Goal: Check status: Check status

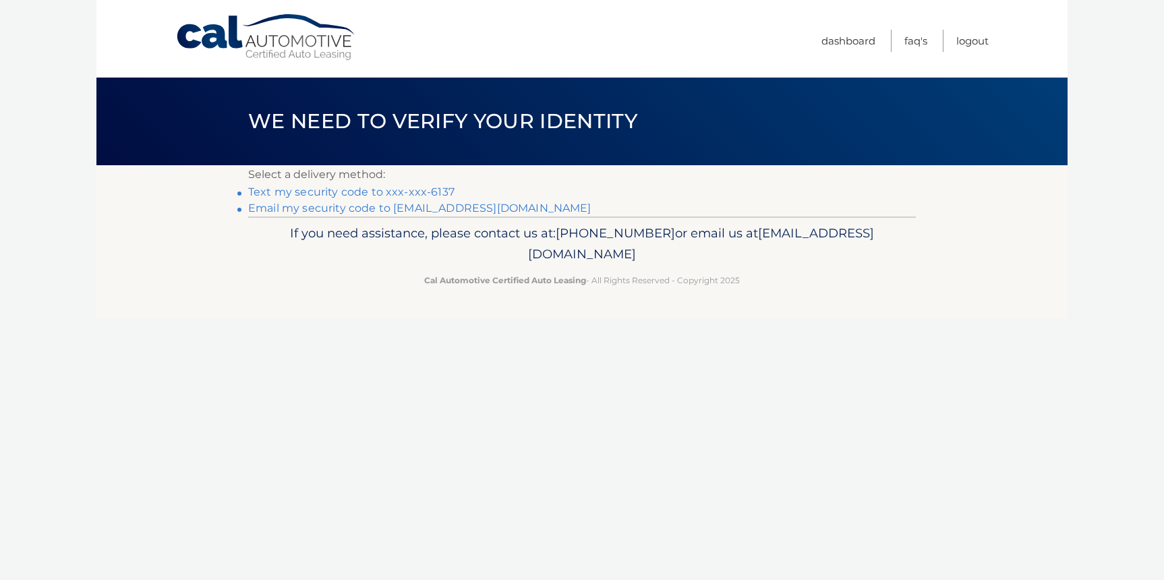
click at [429, 193] on link "Text my security code to xxx-xxx-6137" at bounding box center [351, 191] width 206 height 13
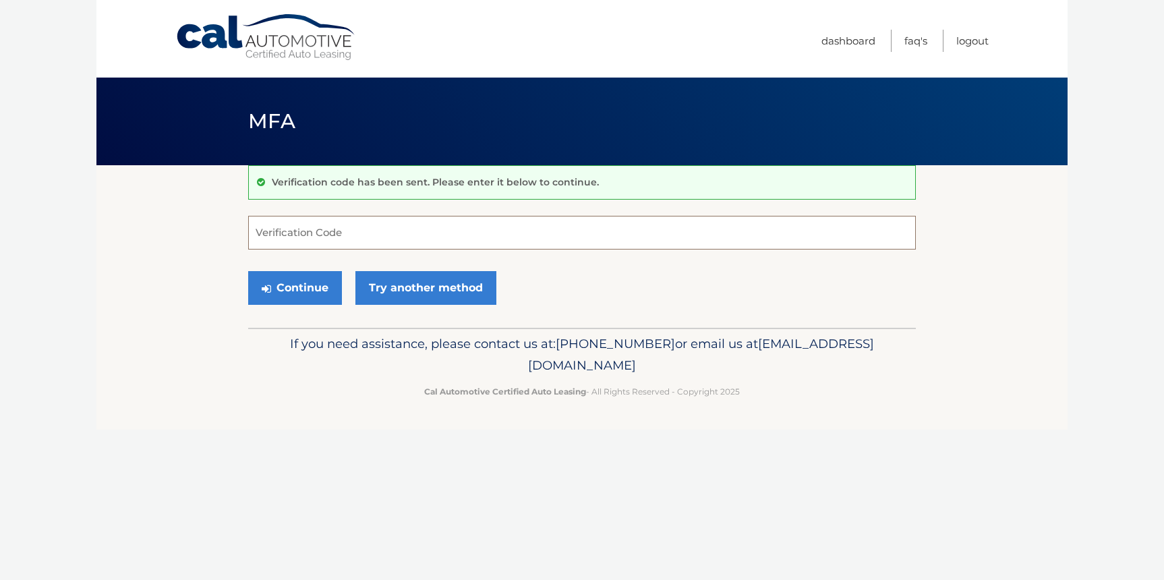
click at [312, 227] on input "Verification Code" at bounding box center [582, 233] width 668 height 34
type input "395839"
click at [293, 286] on button "Continue" at bounding box center [295, 288] width 94 height 34
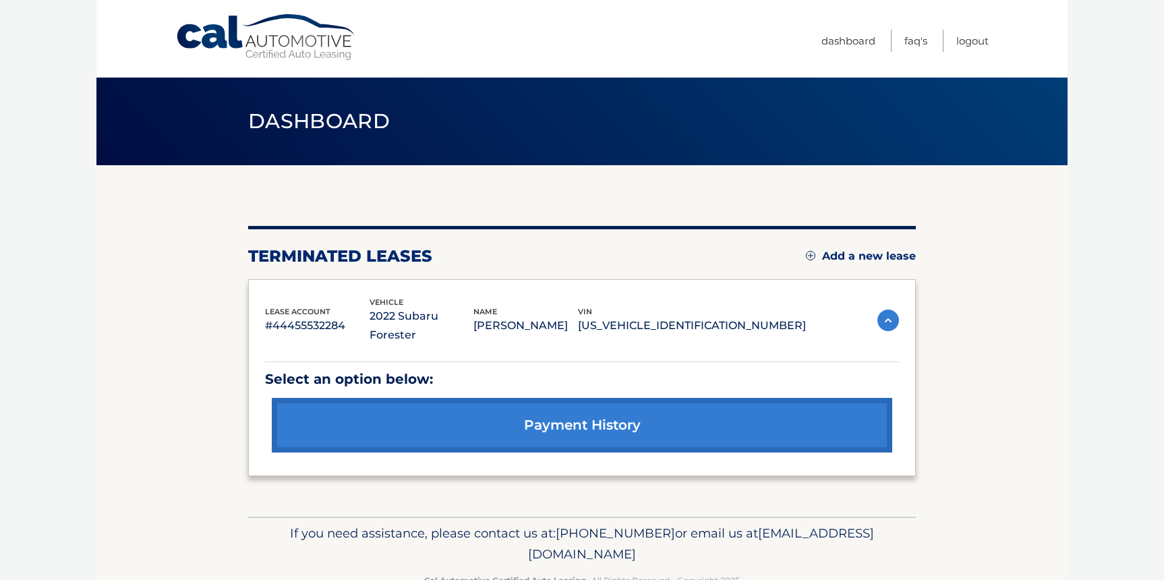
click at [575, 410] on link "payment history" at bounding box center [582, 425] width 621 height 55
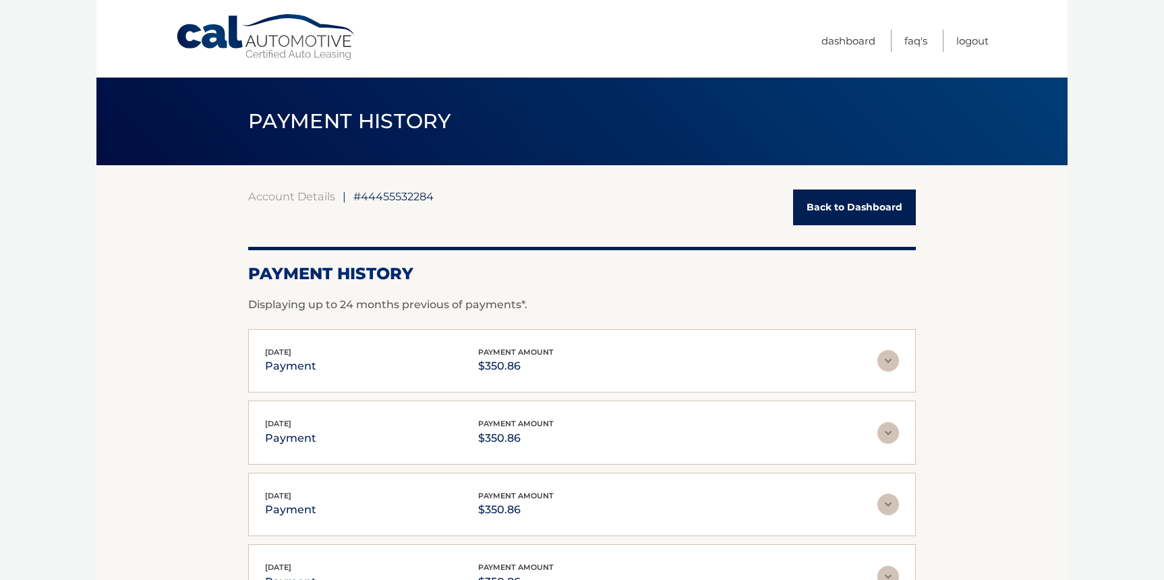
click at [859, 208] on link "Back to Dashboard" at bounding box center [854, 208] width 123 height 36
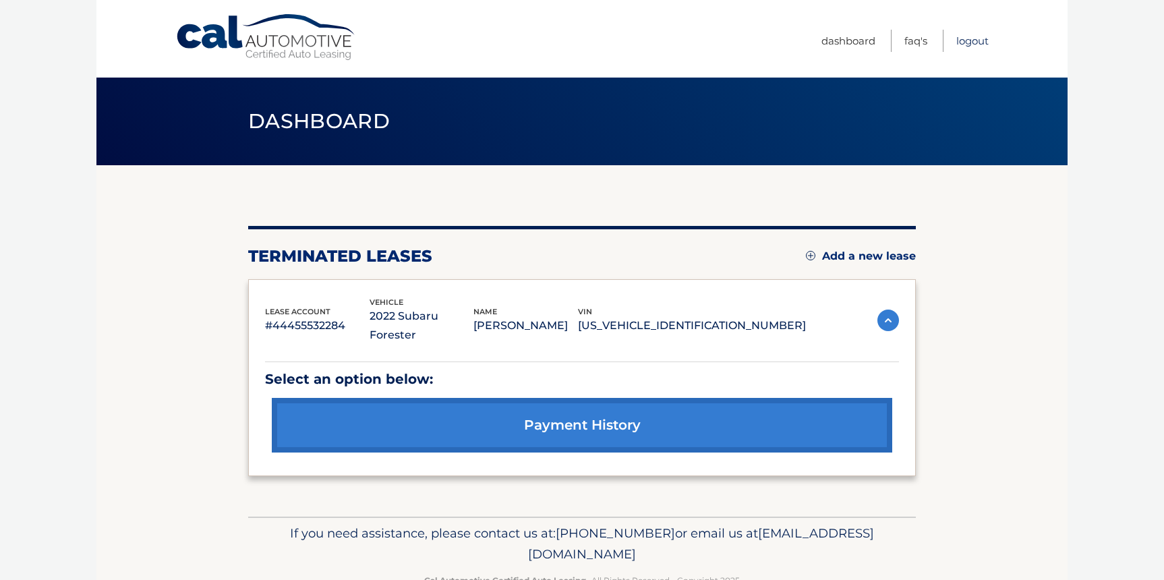
click at [977, 40] on link "Logout" at bounding box center [972, 41] width 32 height 22
